Goal: Find specific page/section: Find specific page/section

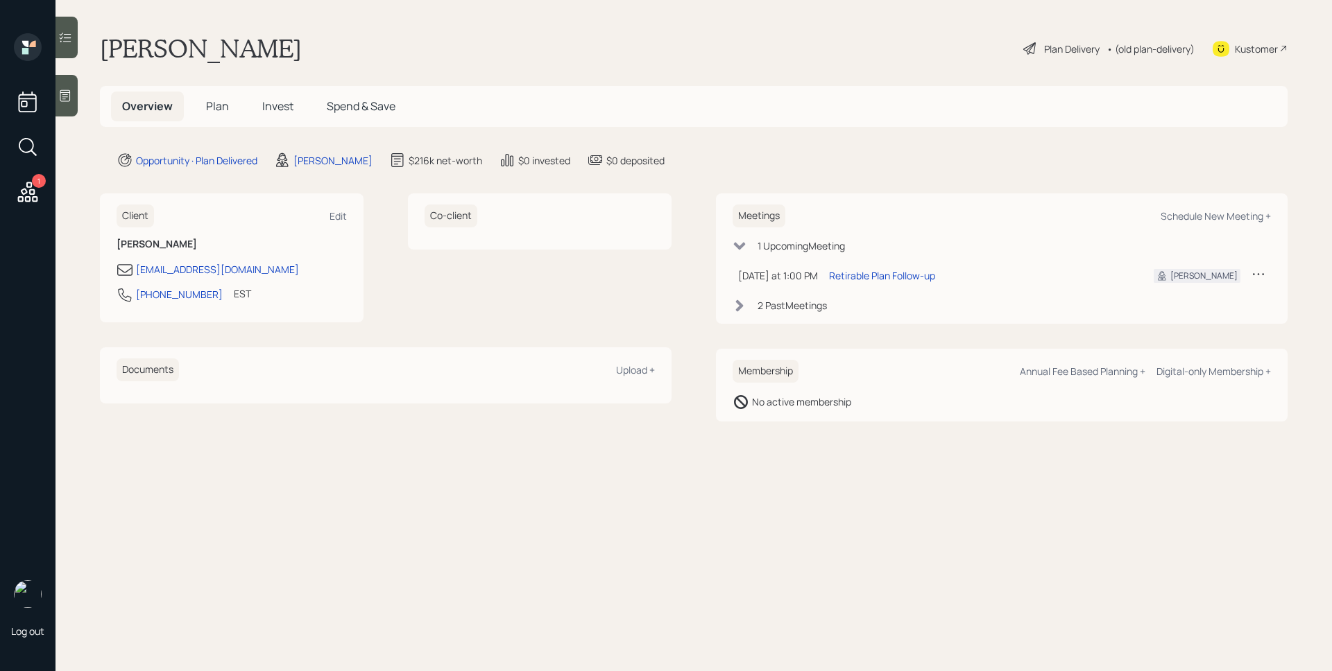
click at [224, 108] on span "Plan" at bounding box center [217, 105] width 23 height 15
